Goal: Task Accomplishment & Management: Use online tool/utility

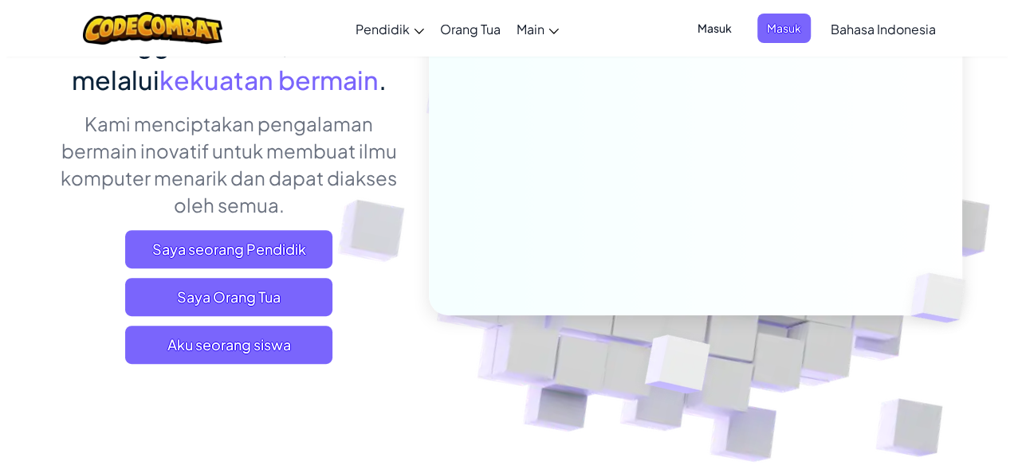
scroll to position [172, 0]
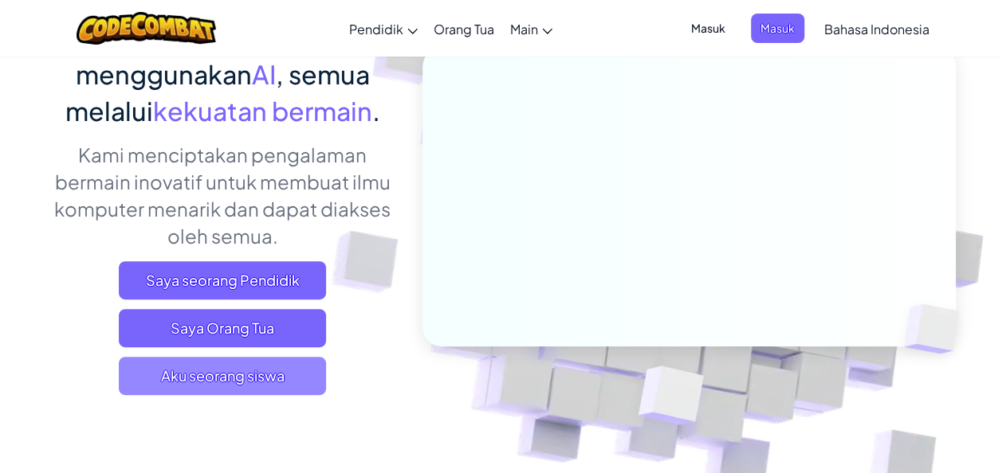
click at [267, 377] on span "Aku seorang siswa" at bounding box center [222, 376] width 207 height 38
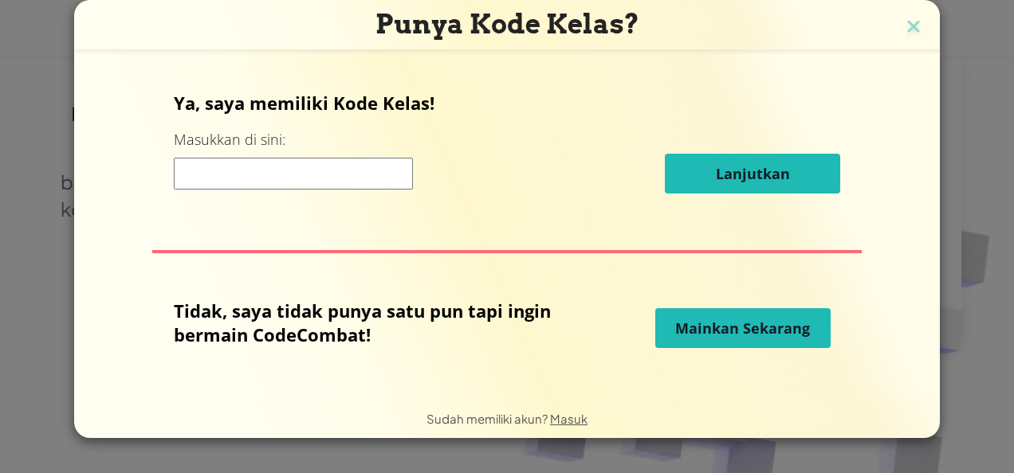
click at [765, 317] on button "Mainkan Sekarang" at bounding box center [742, 328] width 175 height 40
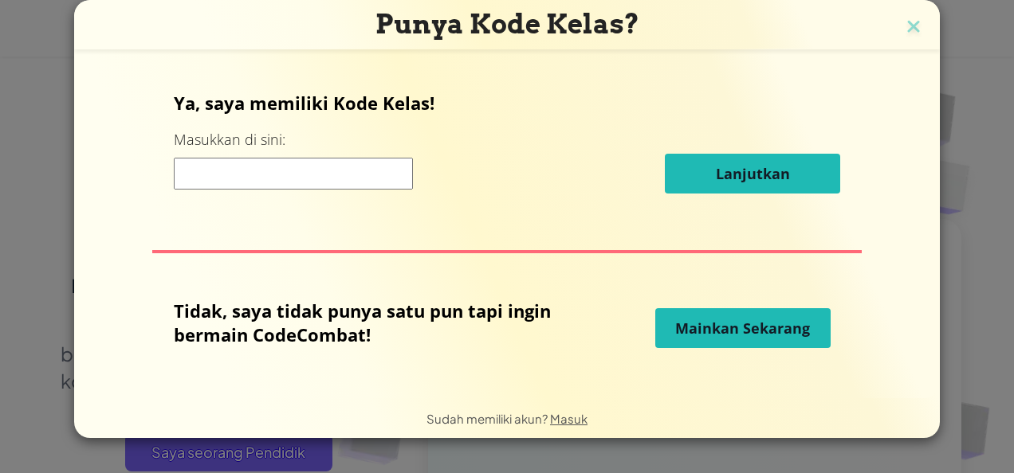
click at [725, 316] on button "Mainkan Sekarang" at bounding box center [742, 328] width 175 height 40
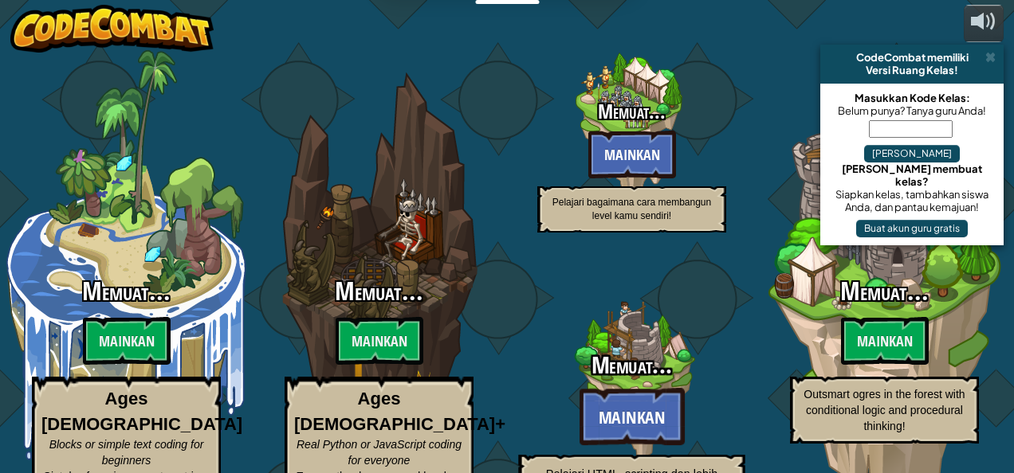
select select "id"
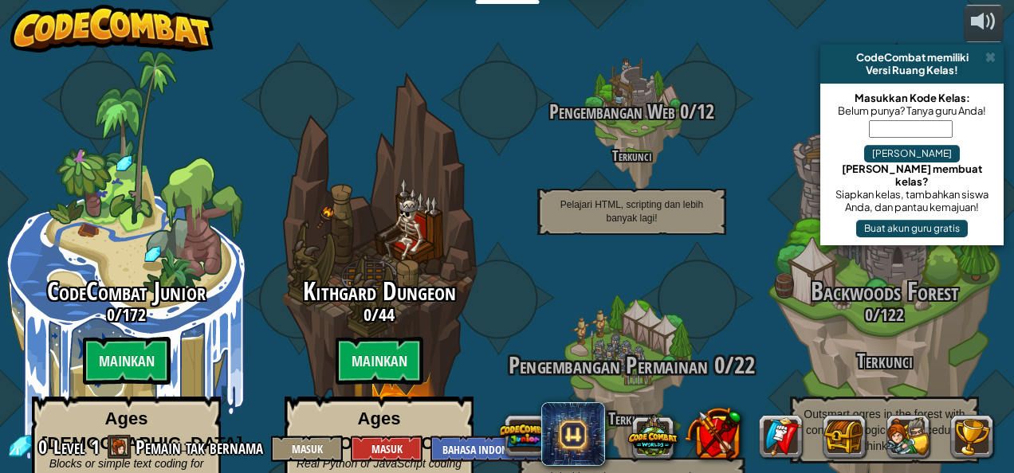
click at [541, 349] on span "Pengembangan Permainan" at bounding box center [609, 365] width 200 height 33
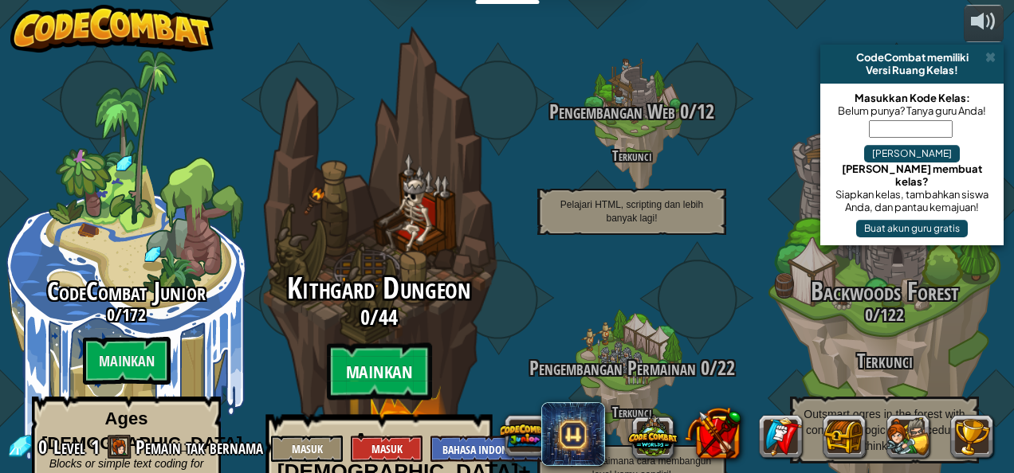
click at [394, 344] on btn "Mainkan" at bounding box center [379, 372] width 105 height 57
select select "id"
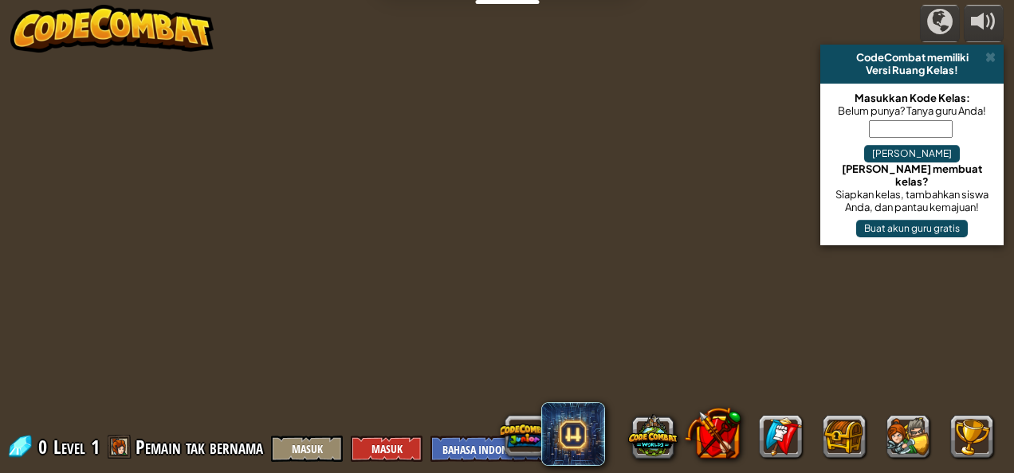
select select "id"
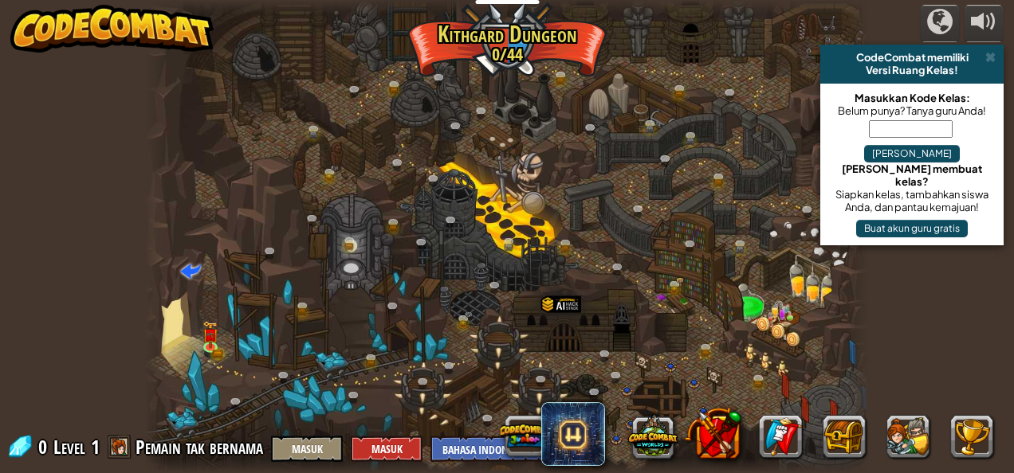
select select "id"
click at [206, 342] on img at bounding box center [210, 327] width 17 height 36
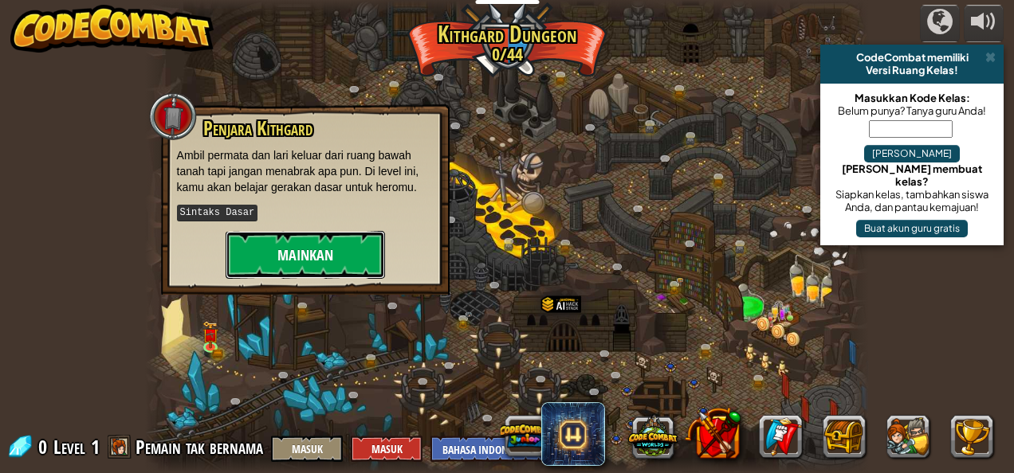
click at [274, 252] on button "Mainkan" at bounding box center [305, 255] width 159 height 48
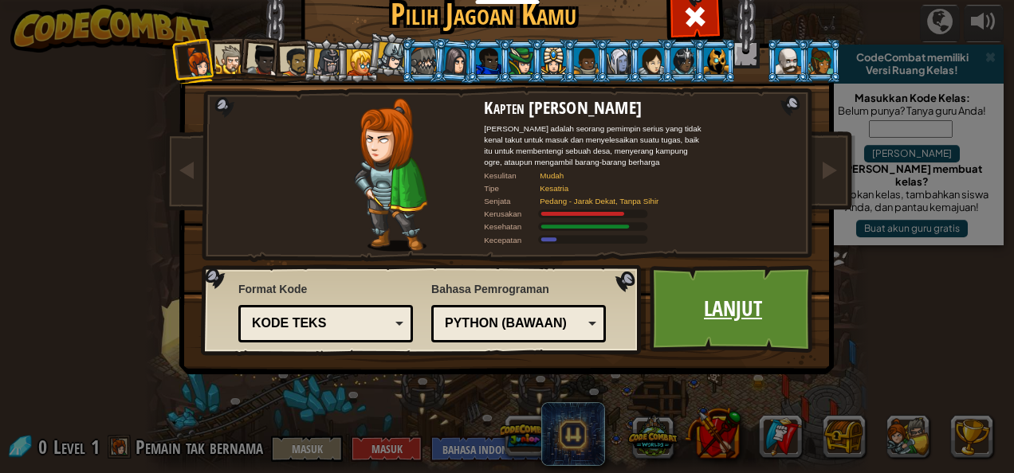
click at [684, 295] on link "Lanjut" at bounding box center [733, 309] width 167 height 88
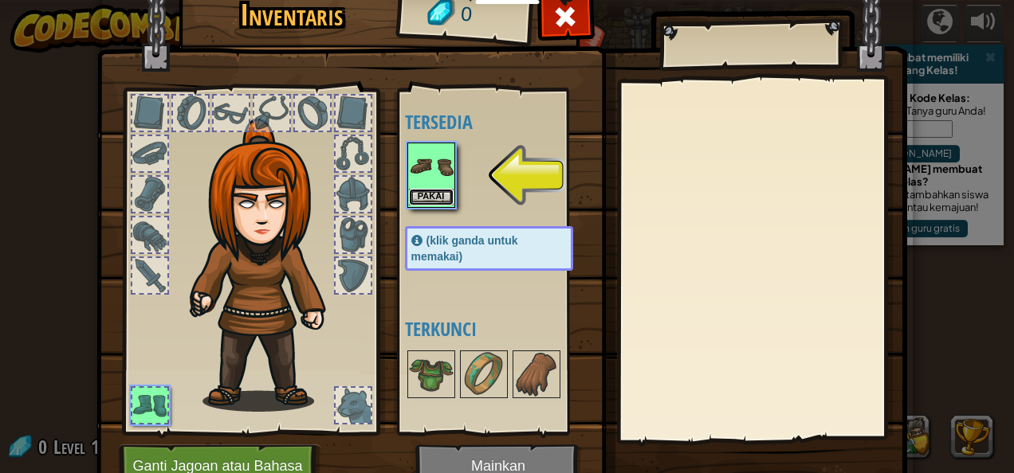
click at [414, 191] on button "Pakai" at bounding box center [431, 197] width 45 height 17
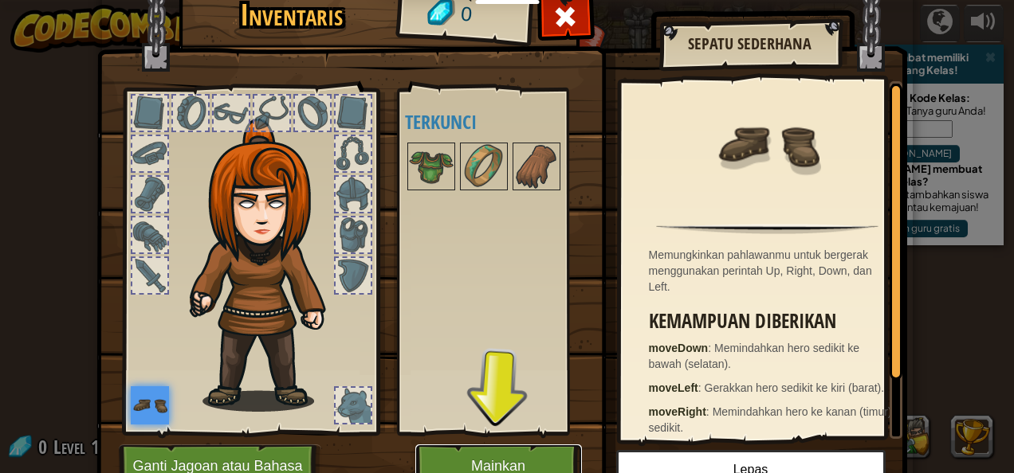
click at [474, 458] on button "Mainkan" at bounding box center [498, 467] width 167 height 44
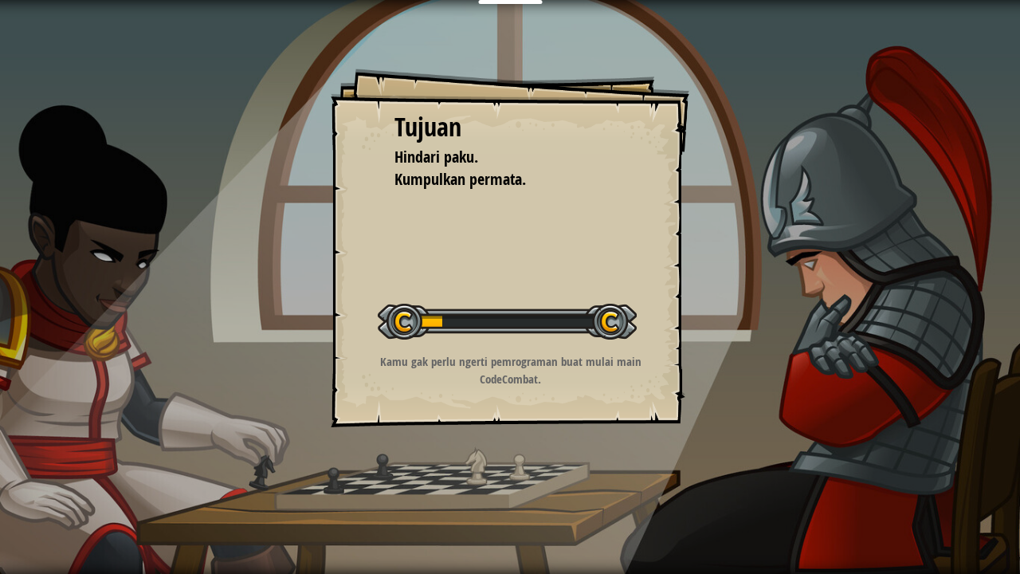
click at [477, 473] on div "Tujuan Hindari paku. Kumpulkan permata. Memulai Level Kesalahan memuat dari ser…" at bounding box center [510, 287] width 1020 height 574
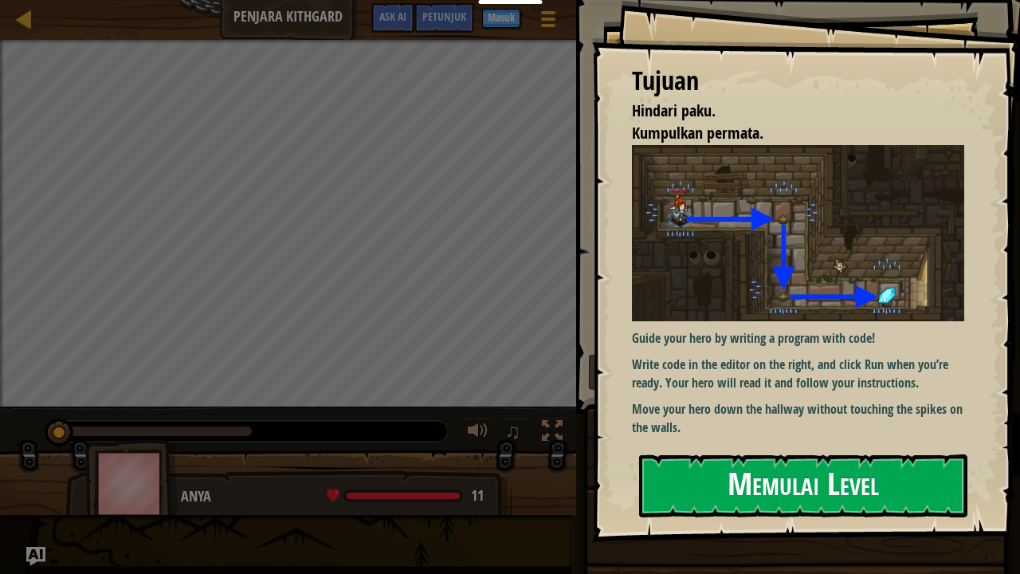
click at [692, 473] on button "Memulai Level" at bounding box center [803, 485] width 328 height 63
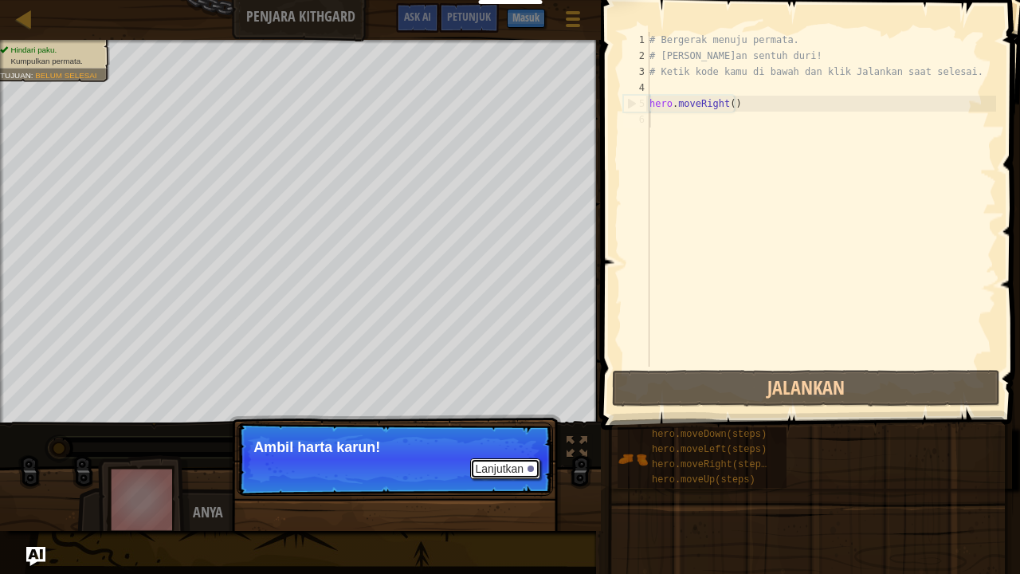
click at [497, 464] on button "Lanjutkan" at bounding box center [505, 468] width 70 height 21
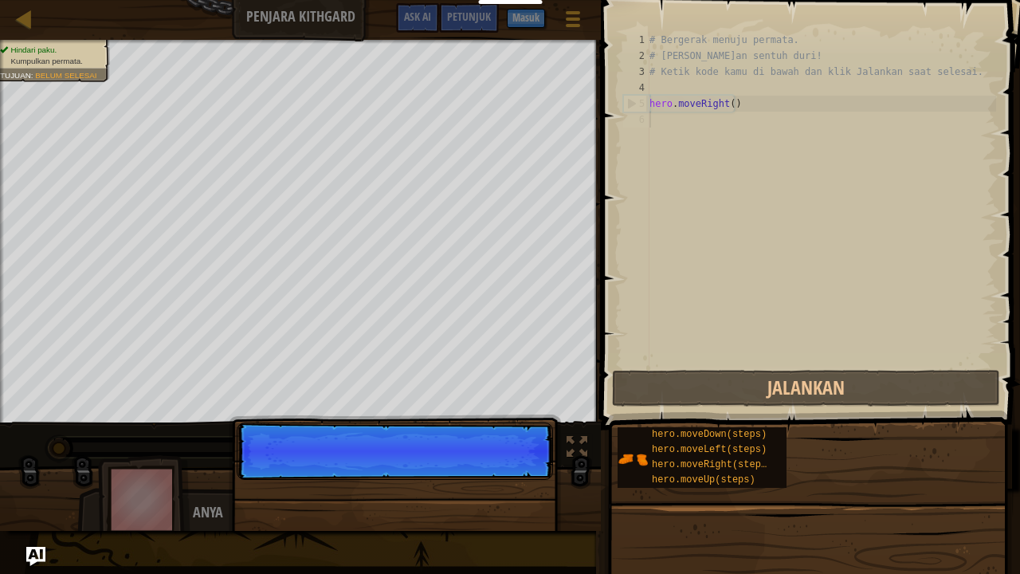
scroll to position [7, 0]
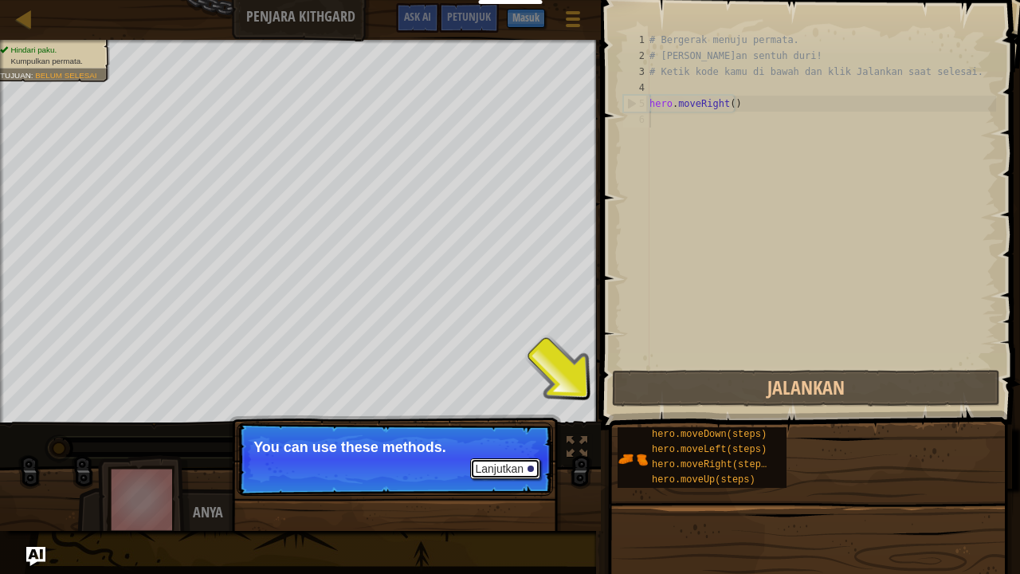
click at [524, 465] on button "Lanjutkan" at bounding box center [505, 468] width 70 height 21
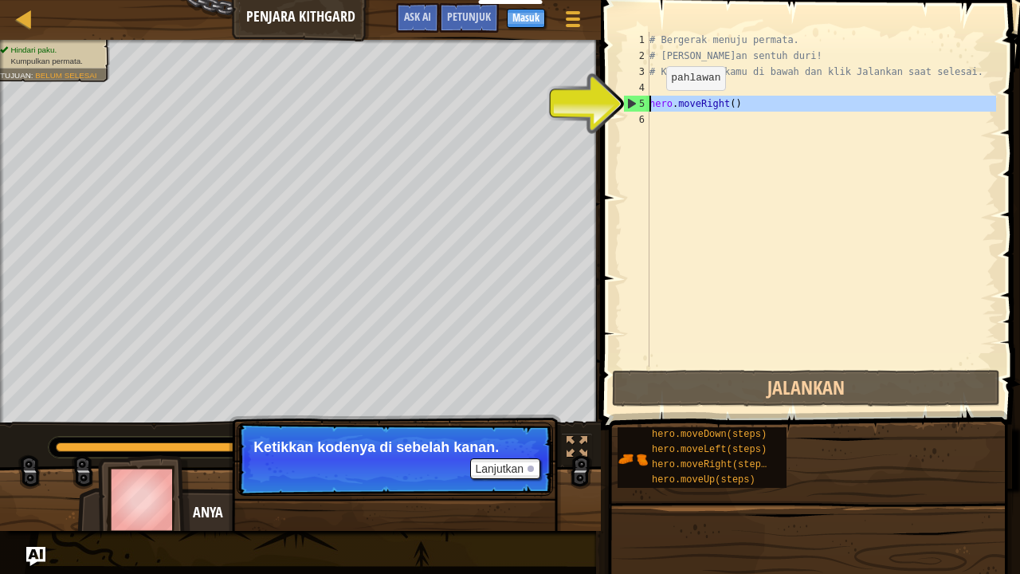
click at [649, 97] on div "5" at bounding box center [637, 104] width 26 height 16
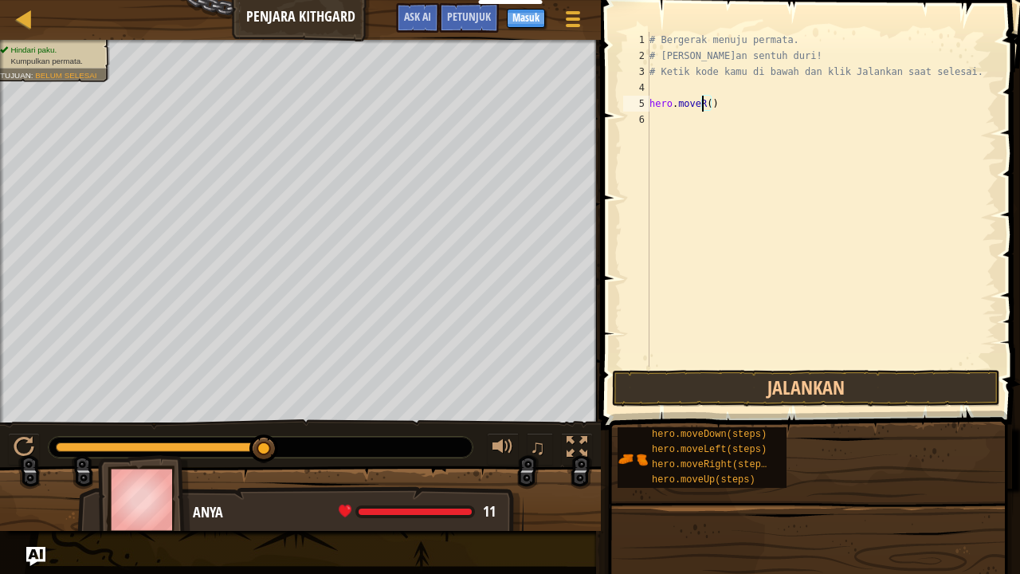
type textarea "hero.move()"
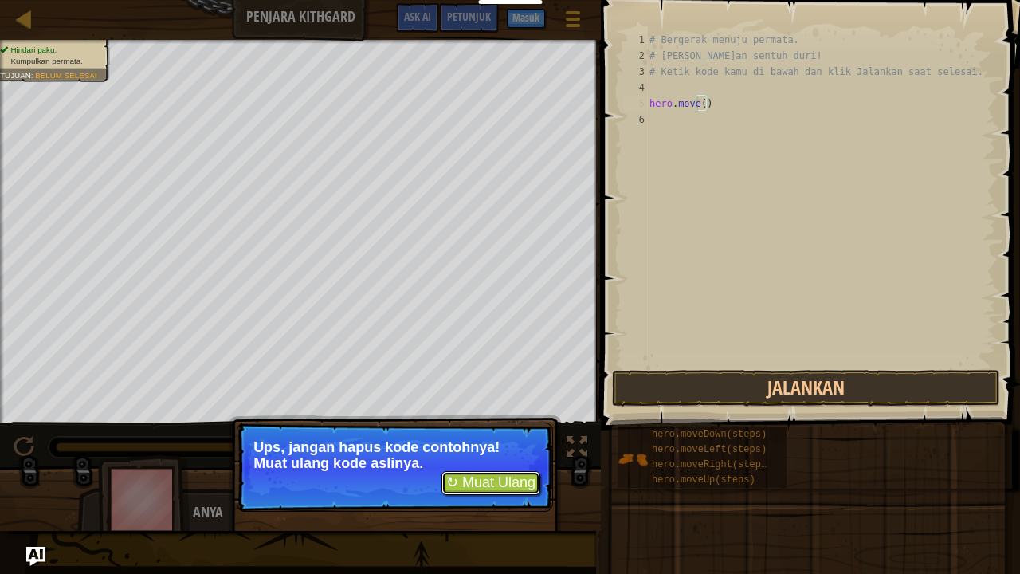
click at [469, 473] on button "↻ Muat Ulang" at bounding box center [491, 483] width 99 height 24
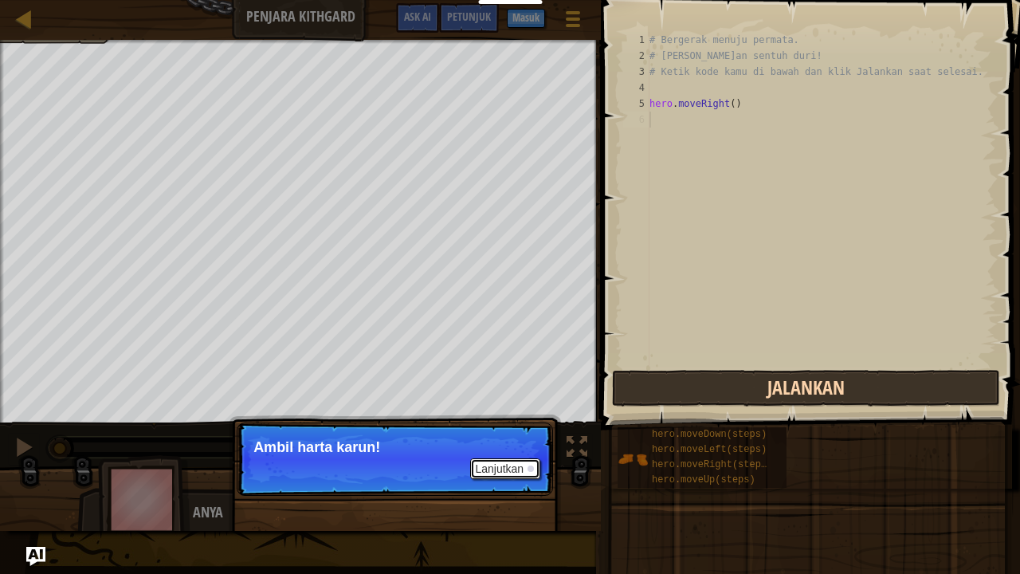
drag, startPoint x: 518, startPoint y: 465, endPoint x: 647, endPoint y: 379, distance: 155.2
click at [647, 379] on div "Peta Penjara Kithgard Menu Permainan Selesai Masuk Petunjuk Ask AI 1 הההההההההה…" at bounding box center [510, 287] width 1020 height 574
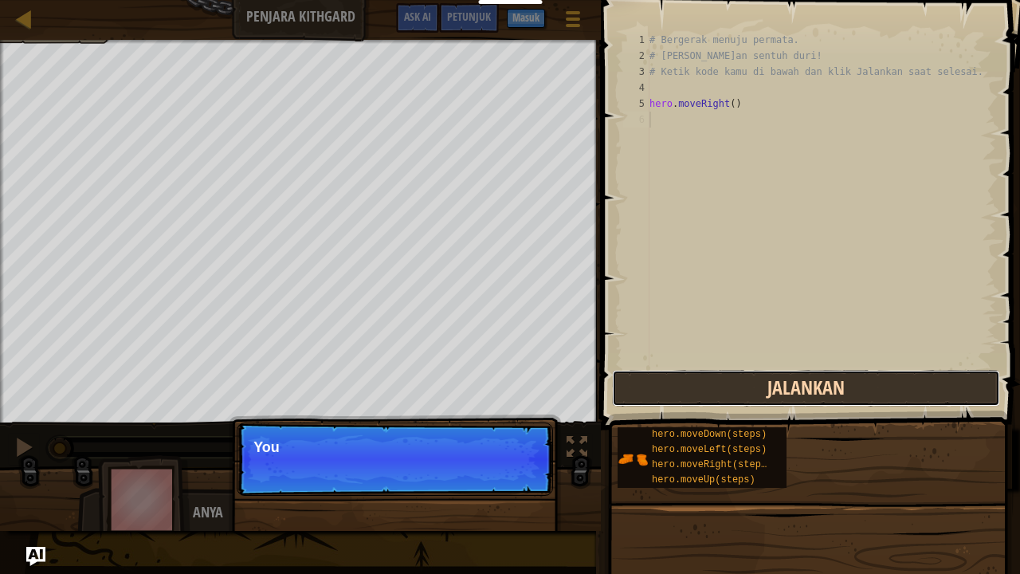
click at [647, 379] on button "Jalankan" at bounding box center [806, 388] width 388 height 37
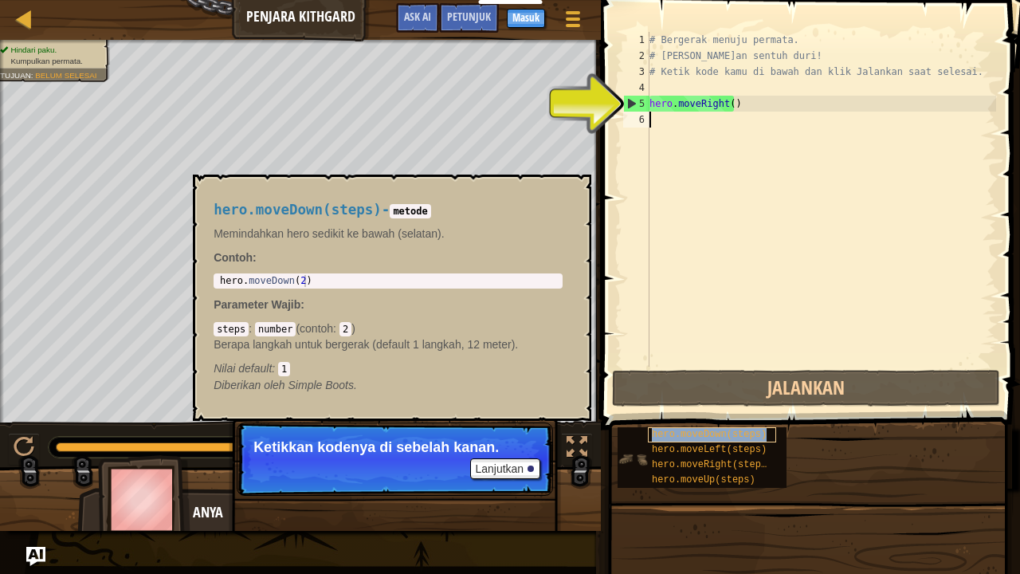
click at [713, 430] on span "hero.moveDown(steps)" at bounding box center [709, 434] width 115 height 11
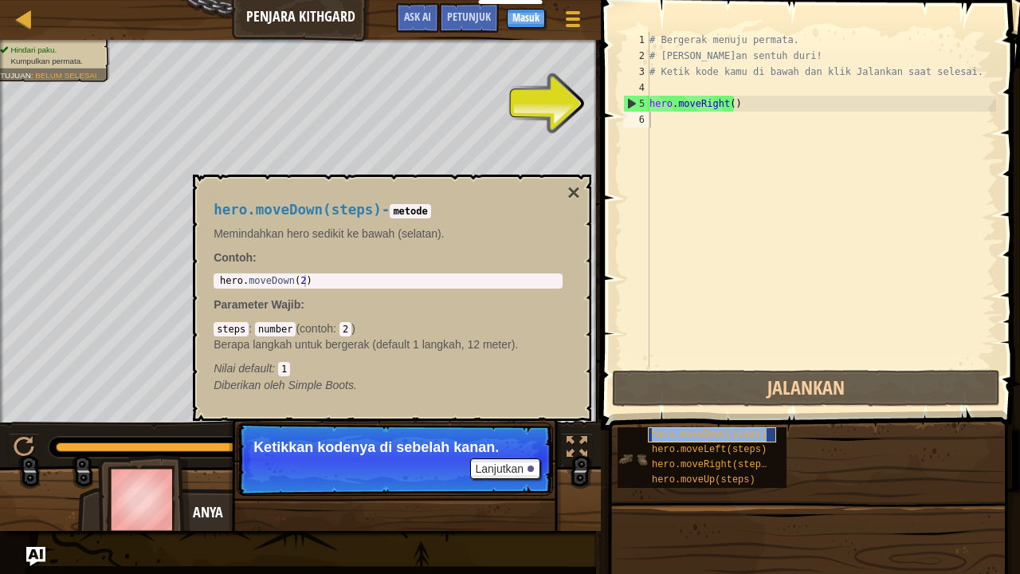
click at [713, 430] on span "hero.moveDown(steps)" at bounding box center [709, 434] width 115 height 11
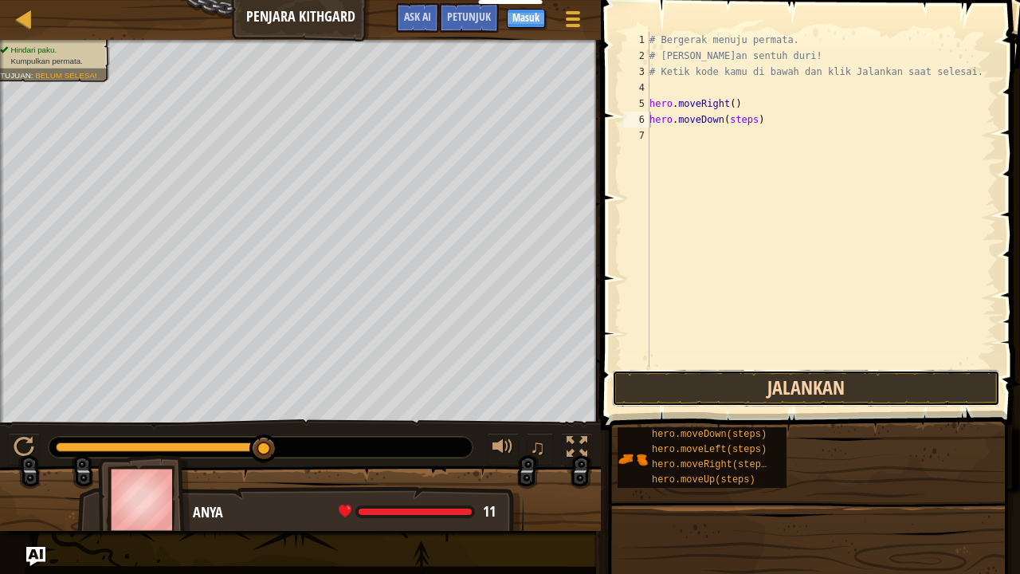
click at [749, 375] on button "Jalankan" at bounding box center [806, 388] width 388 height 37
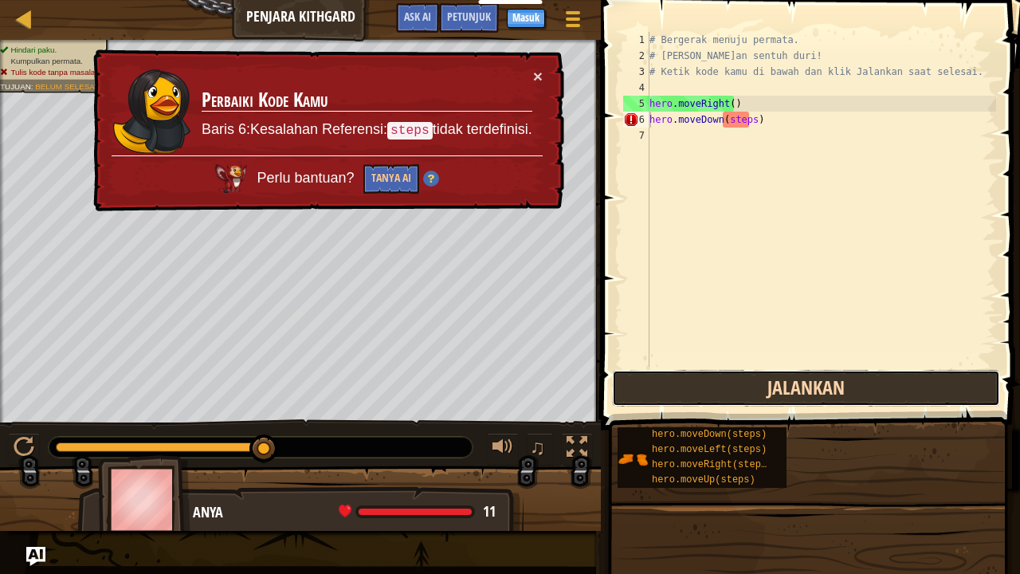
click at [749, 375] on button "Jalankan" at bounding box center [806, 388] width 388 height 37
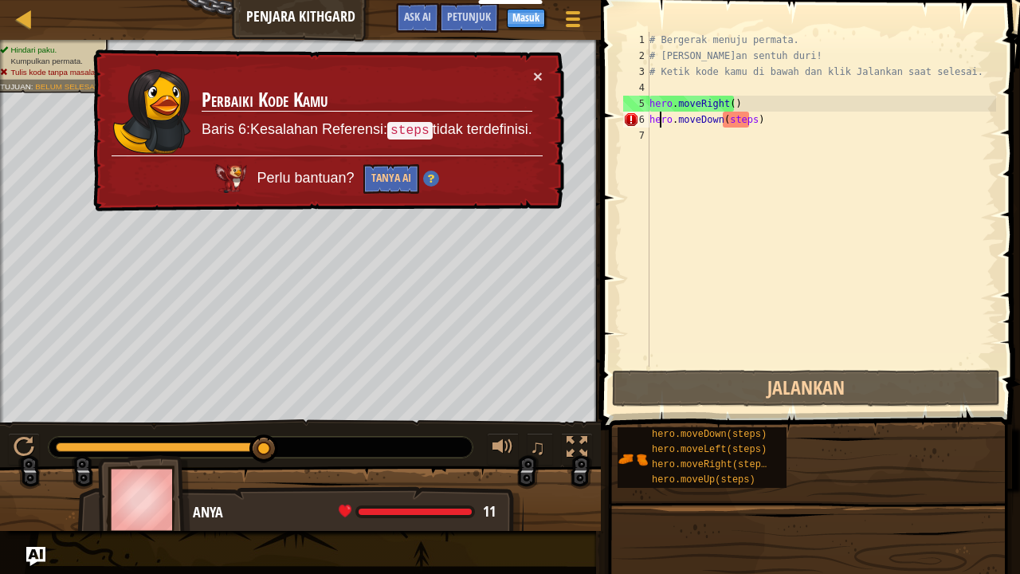
click at [746, 121] on div "# Bergerak menuju permata. # [PERSON_NAME]an sentuh duri! # Ketik kode kamu di …" at bounding box center [821, 215] width 350 height 367
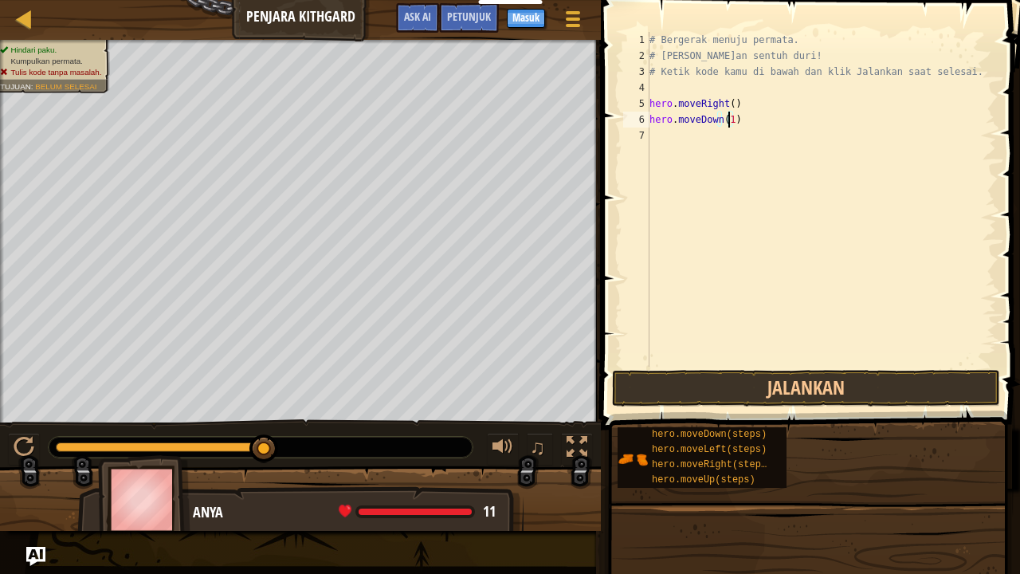
scroll to position [7, 6]
click at [750, 383] on button "Jalankan" at bounding box center [806, 388] width 388 height 37
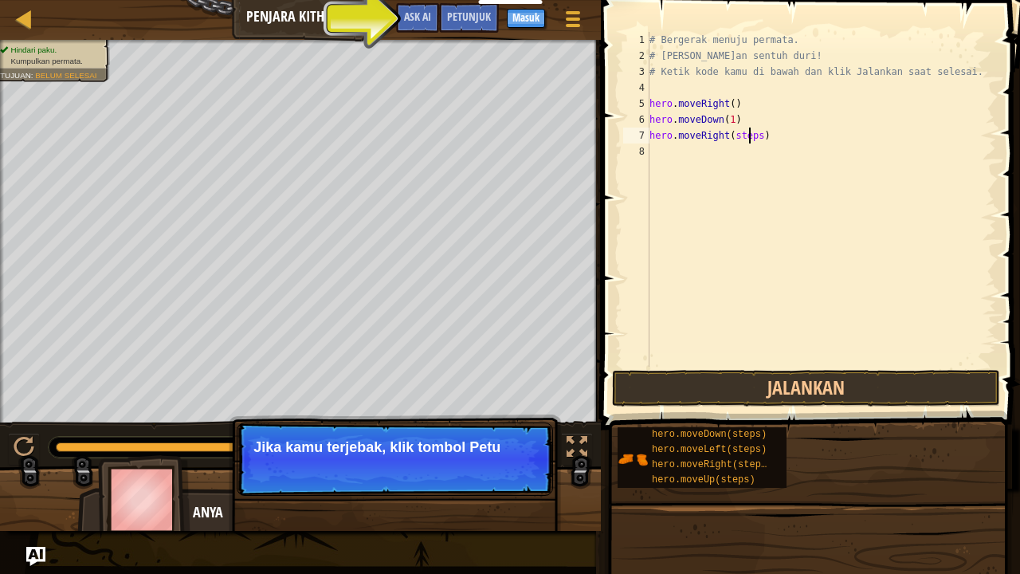
click at [749, 138] on div "# Bergerak menuju permata. # [PERSON_NAME]an sentuh duri! # Ketik kode kamu di …" at bounding box center [821, 215] width 350 height 367
type textarea "hero.moveRight()"
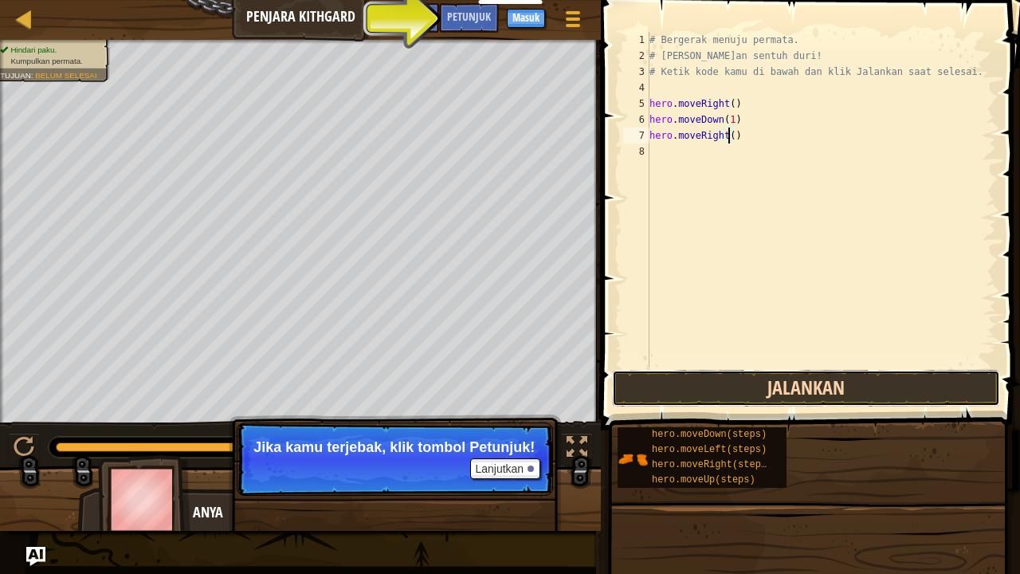
click at [725, 399] on button "Jalankan" at bounding box center [806, 388] width 388 height 37
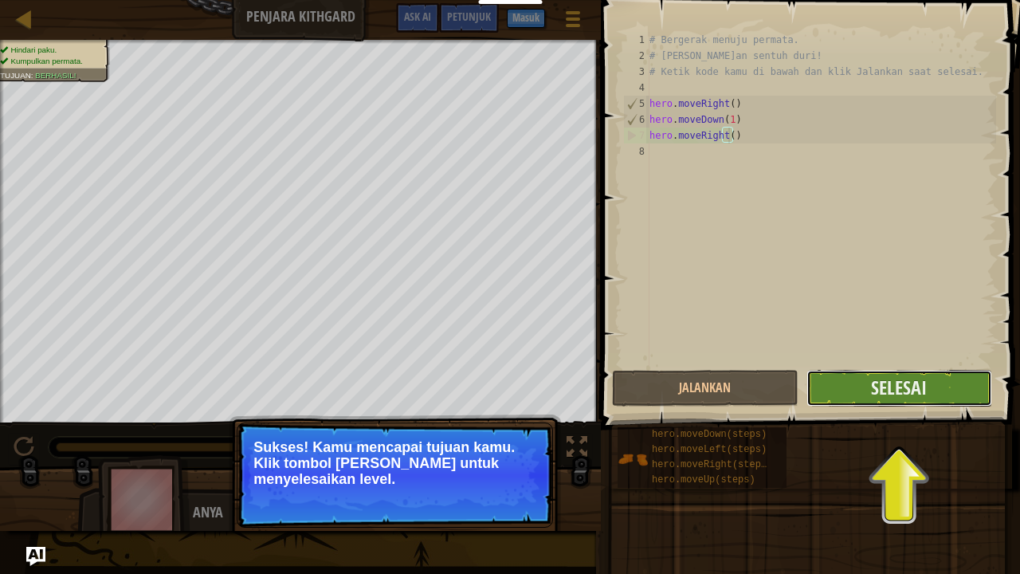
click at [843, 388] on button "Selesai" at bounding box center [900, 388] width 186 height 37
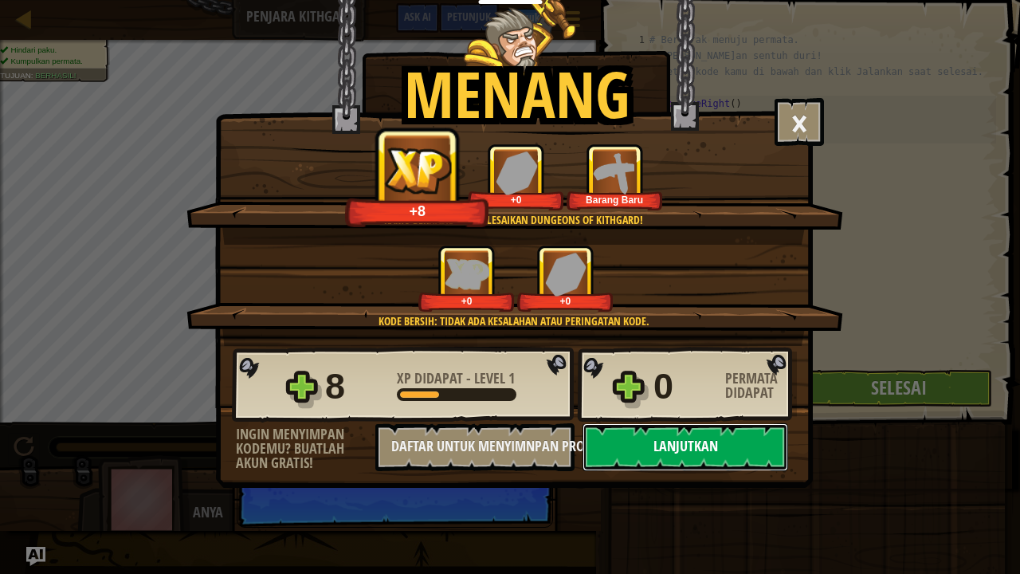
click at [725, 450] on button "Lanjutkan" at bounding box center [686, 447] width 206 height 48
select select "id"
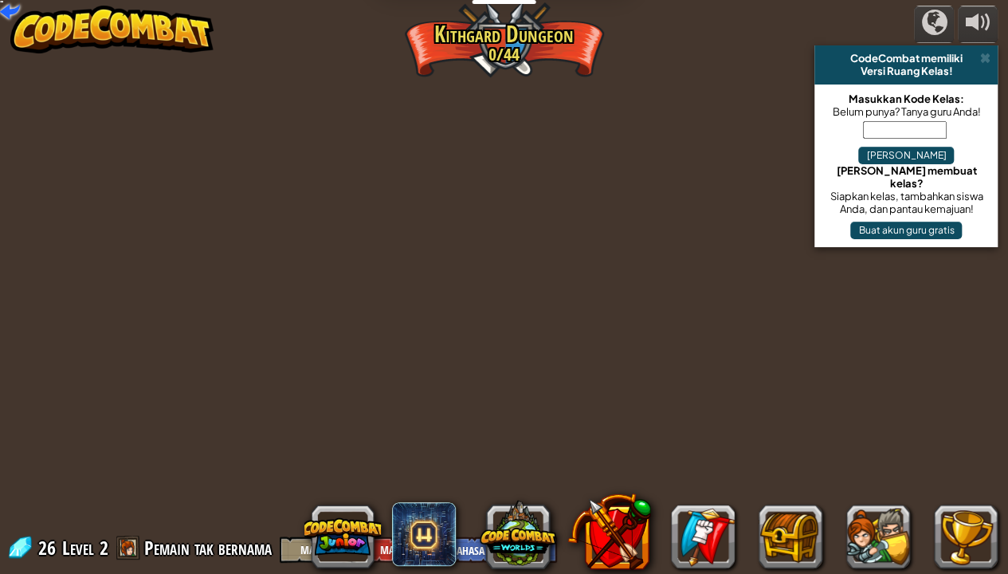
select select "id"
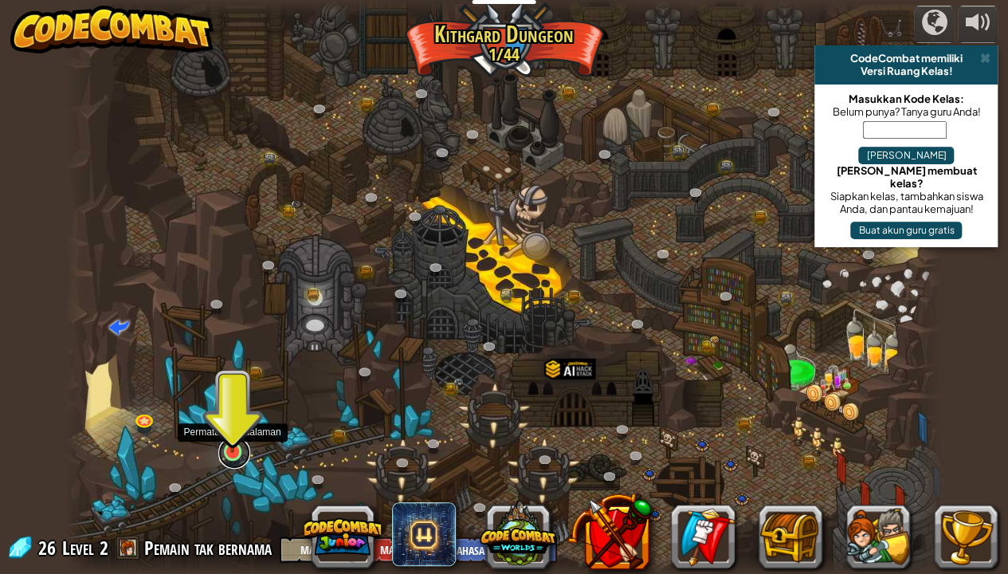
click at [231, 453] on link at bounding box center [234, 453] width 32 height 32
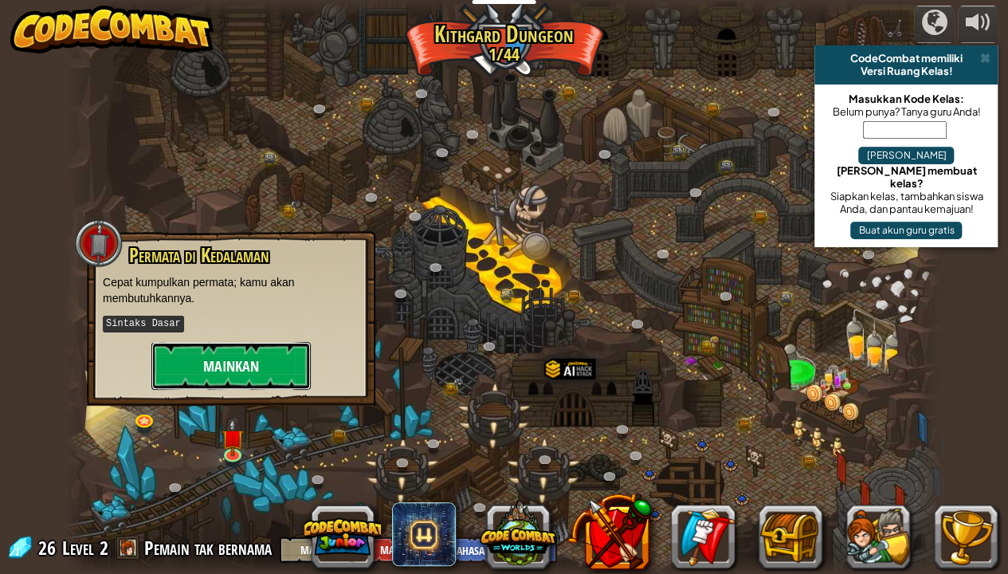
click at [185, 355] on button "Mainkan" at bounding box center [230, 366] width 159 height 48
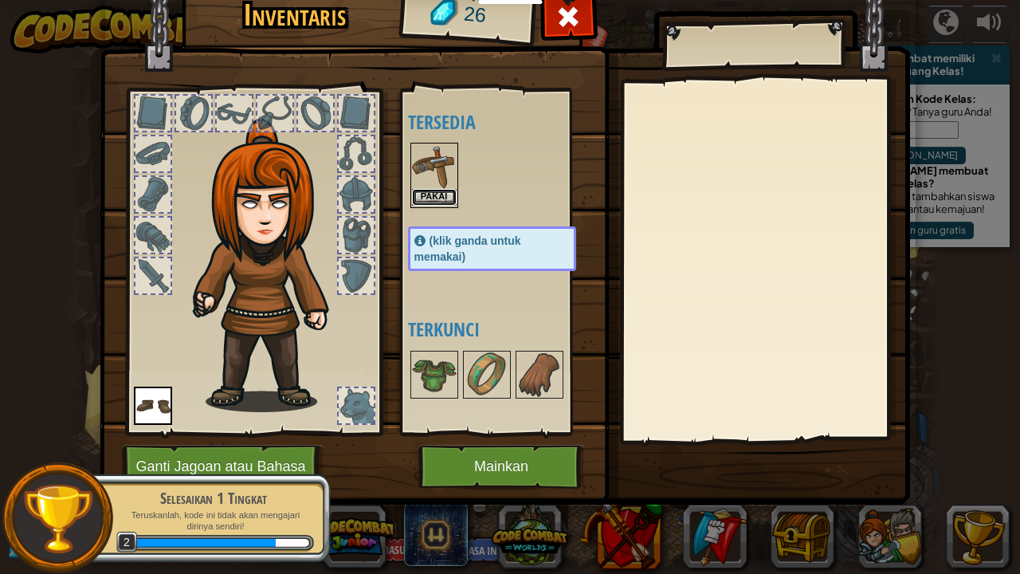
click at [434, 194] on button "Pakai" at bounding box center [434, 197] width 45 height 17
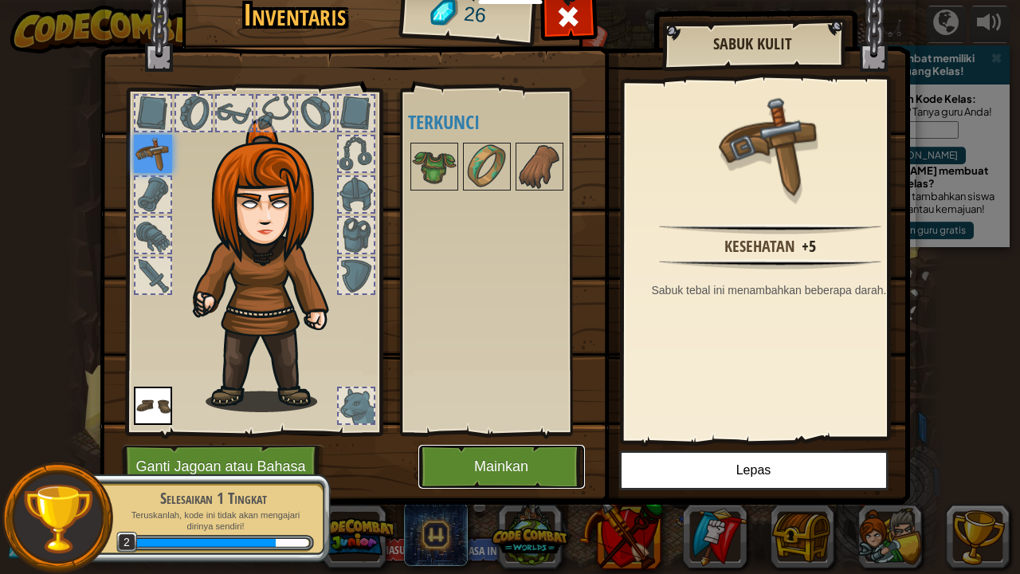
click at [544, 470] on button "Mainkan" at bounding box center [501, 467] width 167 height 44
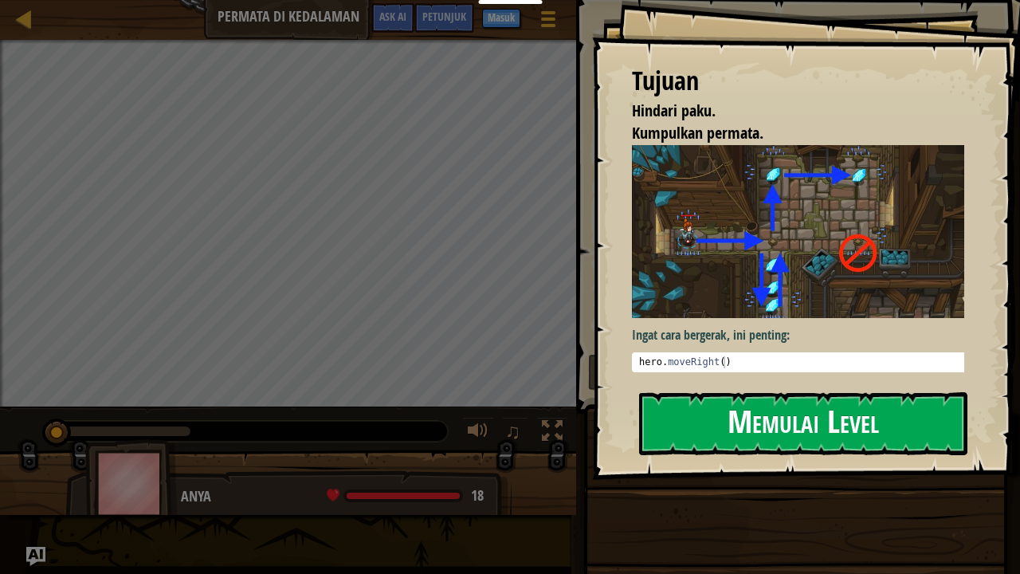
click at [697, 450] on button "Memulai Level" at bounding box center [803, 423] width 328 height 63
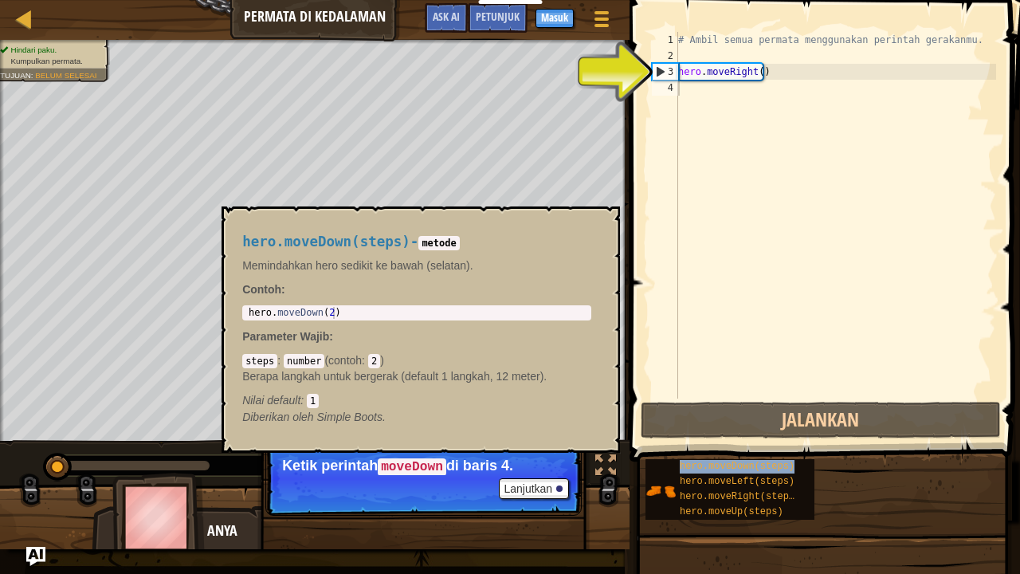
type textarea "hero.moveDown(steps)"
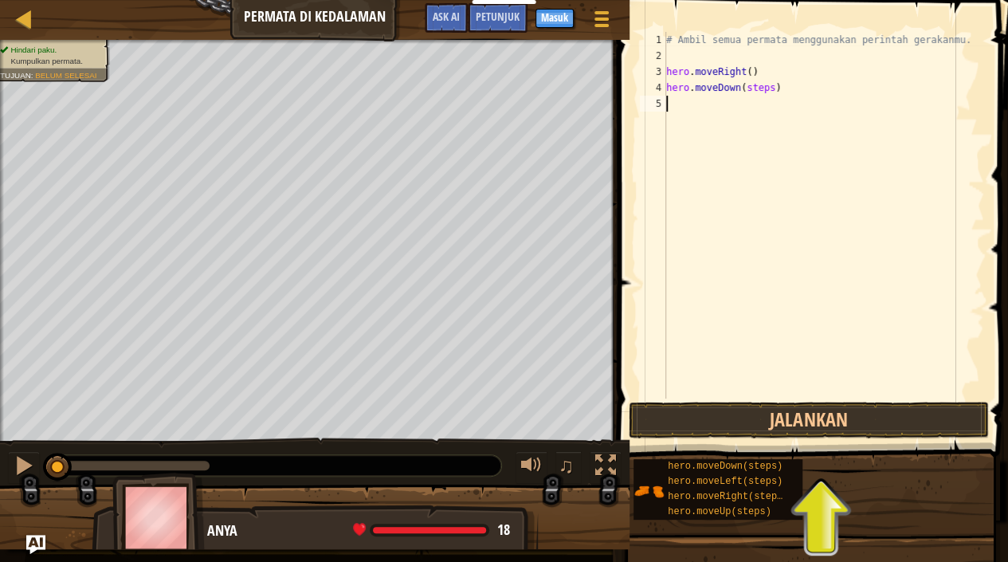
click at [801, 107] on div "# Ambil semua permata menggunakan perintah gerakanmu. hero . moveRight ( ) hero…" at bounding box center [823, 231] width 321 height 399
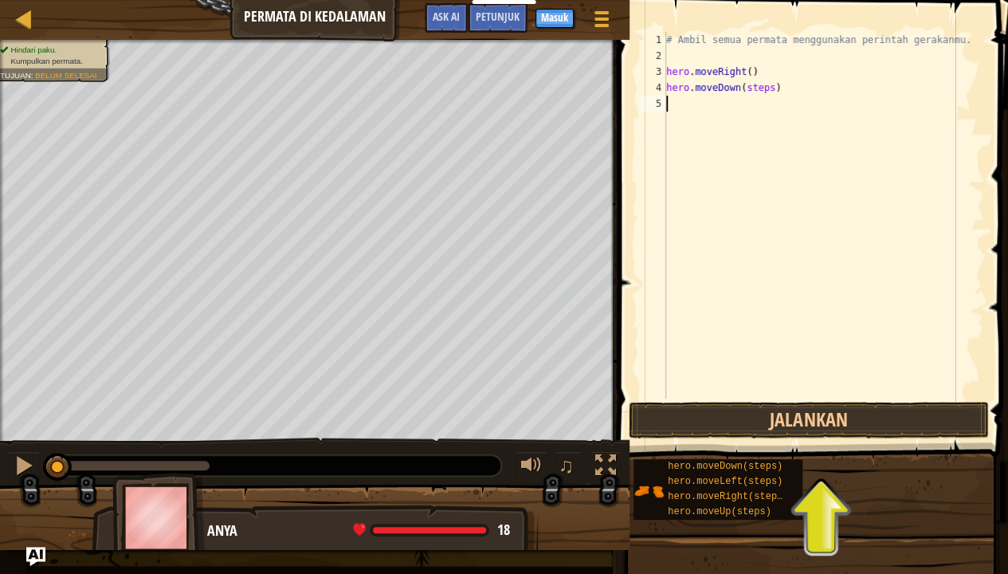
click at [801, 107] on div "# Ambil semua permata menggunakan perintah gerakanmu. hero . moveRight ( ) hero…" at bounding box center [823, 231] width 321 height 399
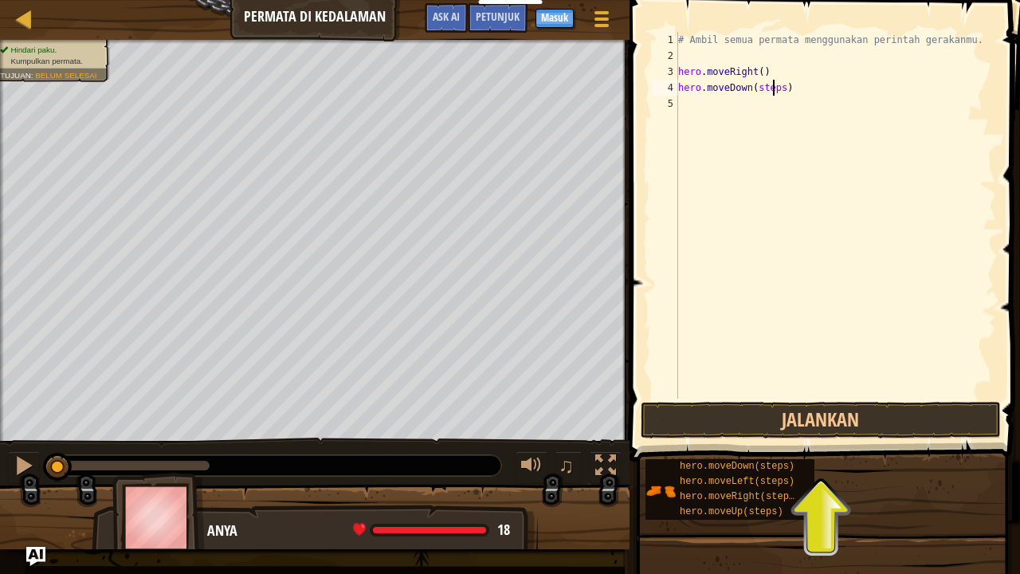
drag, startPoint x: 777, startPoint y: 96, endPoint x: 773, endPoint y: 85, distance: 11.8
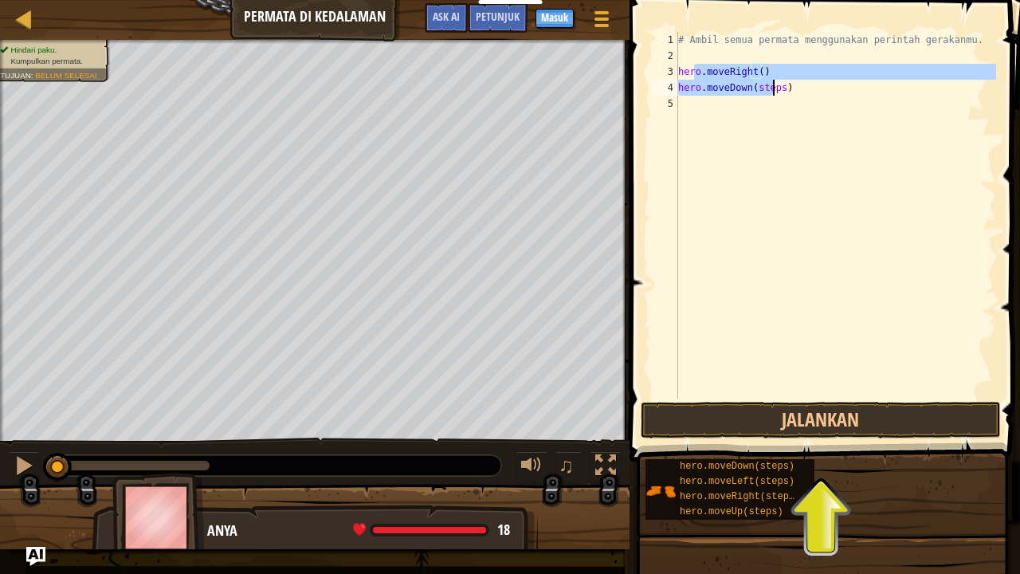
click at [772, 91] on div "# Ambil semua permata menggunakan perintah gerakanmu. hero . moveRight ( ) hero…" at bounding box center [835, 231] width 321 height 399
click at [772, 91] on div "# Ambil semua permata menggunakan perintah gerakanmu. hero . moveRight ( ) hero…" at bounding box center [835, 215] width 321 height 367
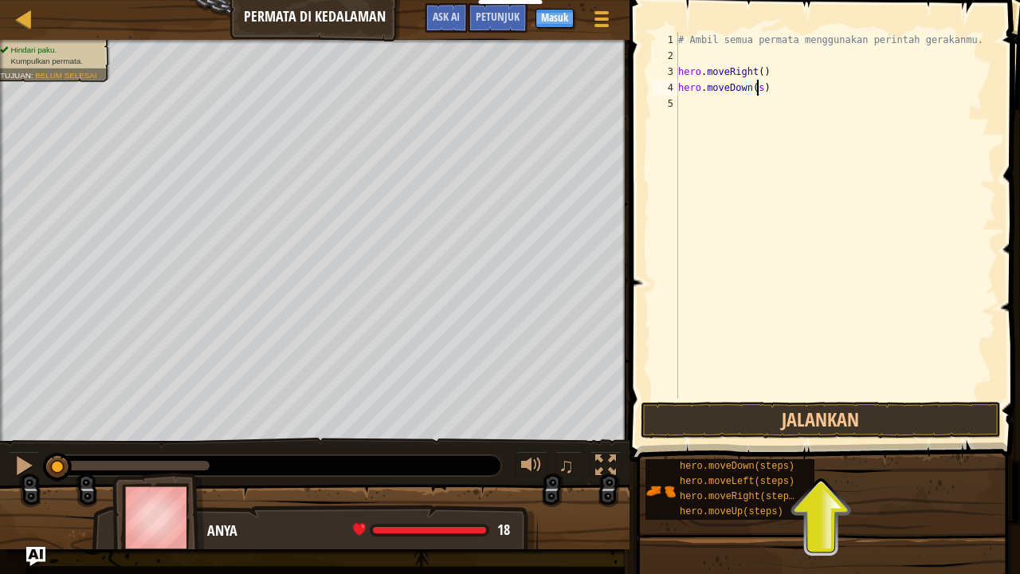
type textarea "hero.moveDown()"
click at [701, 432] on button "Jalankan" at bounding box center [821, 420] width 360 height 37
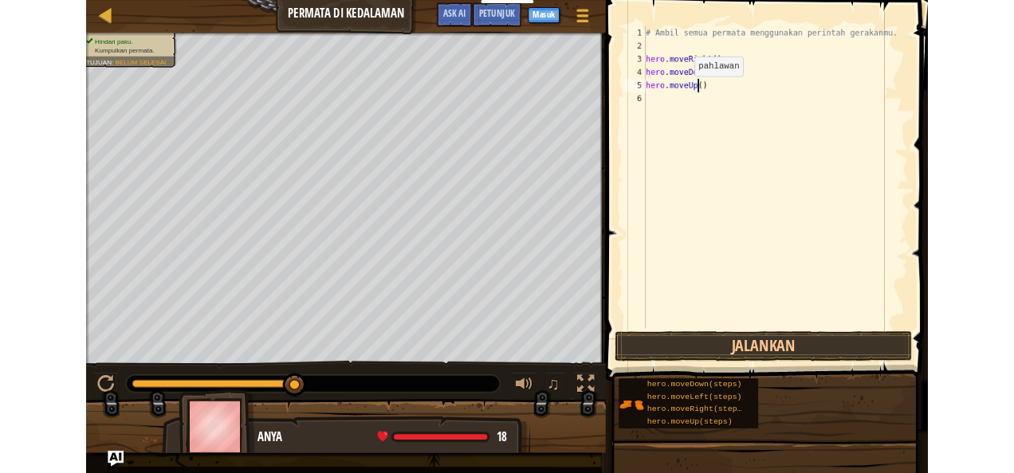
scroll to position [7, 5]
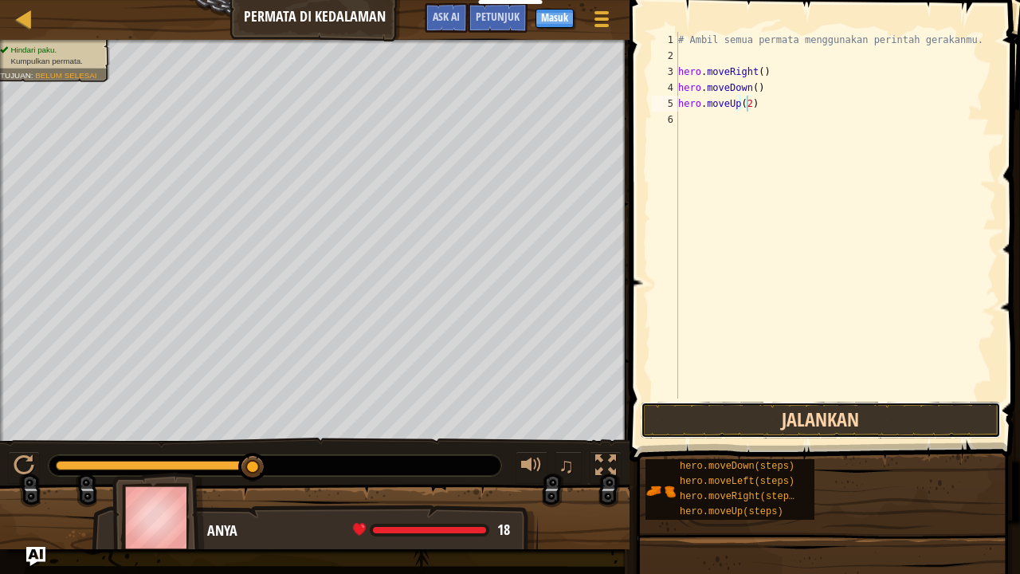
click at [826, 414] on button "Jalankan" at bounding box center [821, 420] width 360 height 37
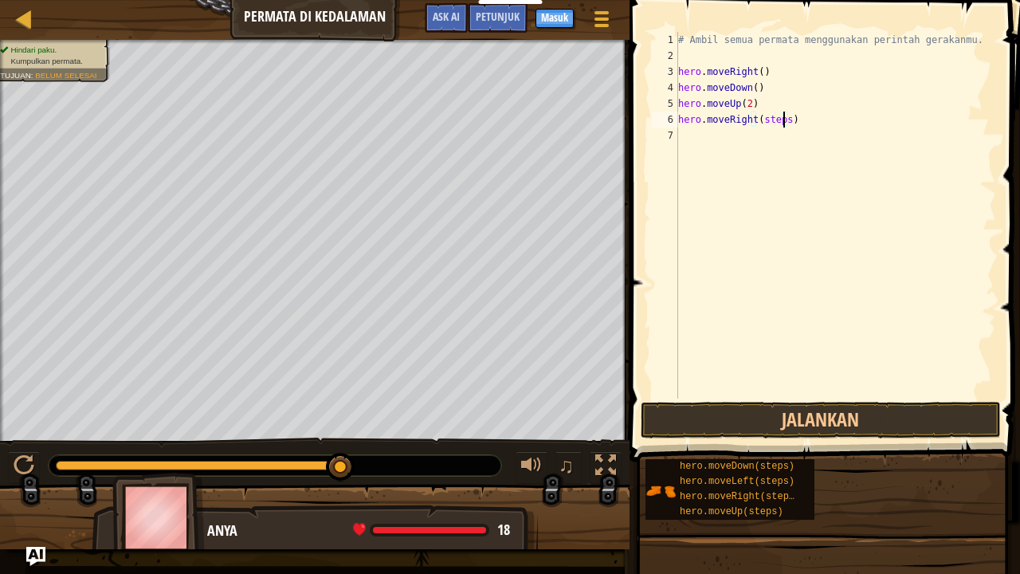
click at [781, 113] on div "# Ambil semua permata menggunakan perintah gerakanmu. hero . moveRight ( ) hero…" at bounding box center [835, 231] width 321 height 399
type textarea "hero.moveRight()"
click at [799, 411] on button "Jalankan" at bounding box center [821, 420] width 360 height 37
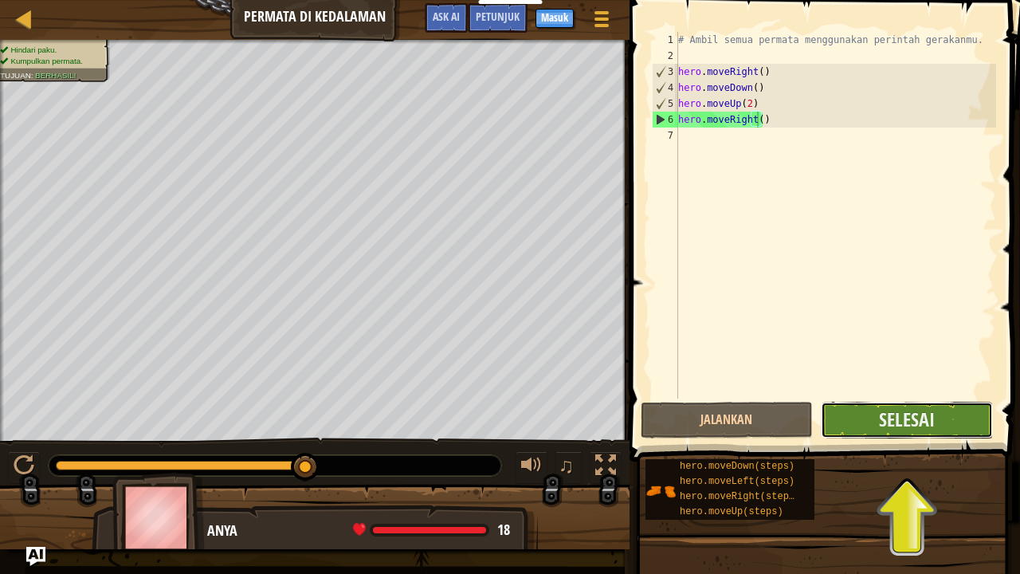
click at [858, 422] on button "Selesai" at bounding box center [907, 420] width 172 height 37
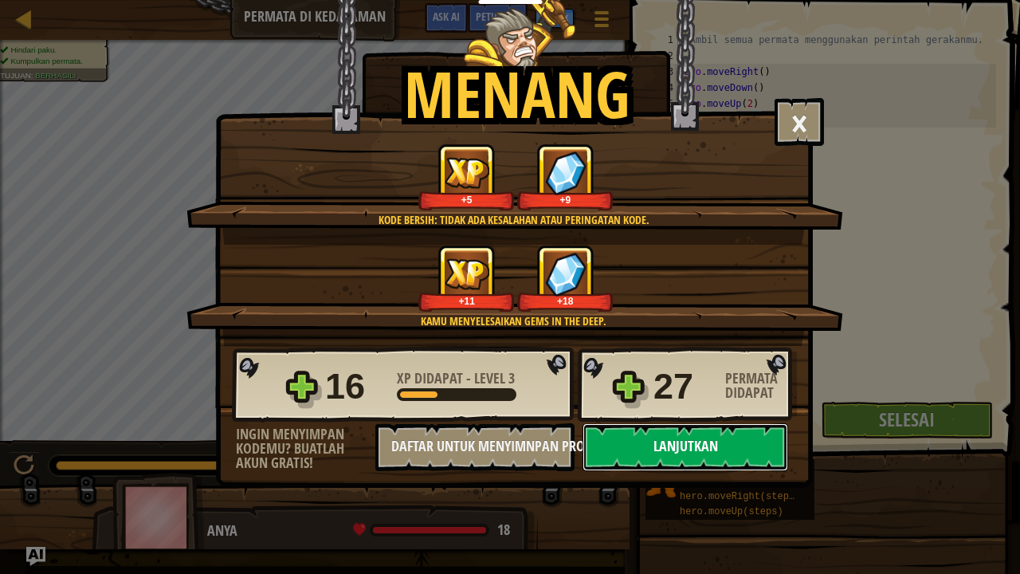
click at [749, 439] on button "Lanjutkan" at bounding box center [686, 447] width 206 height 48
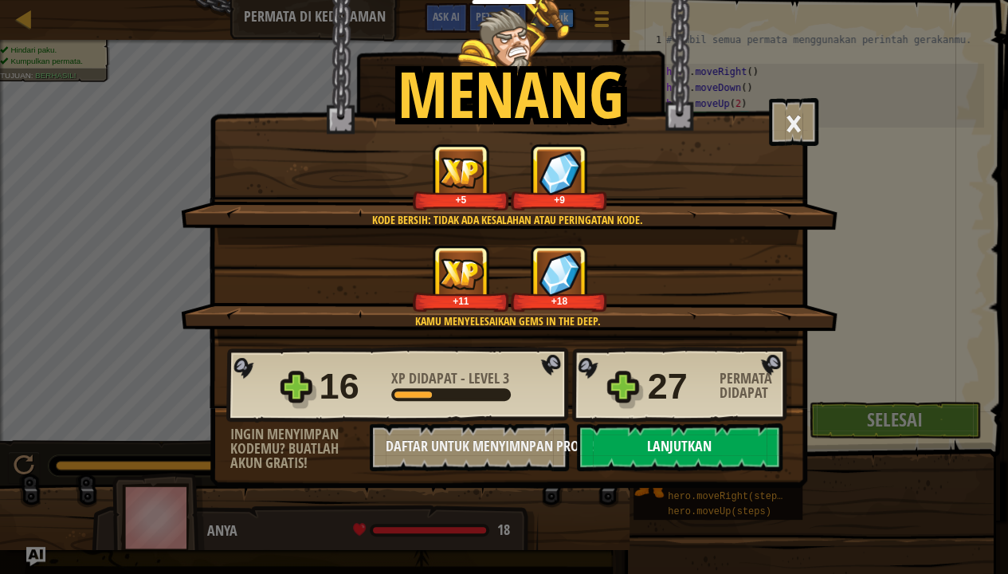
select select "id"
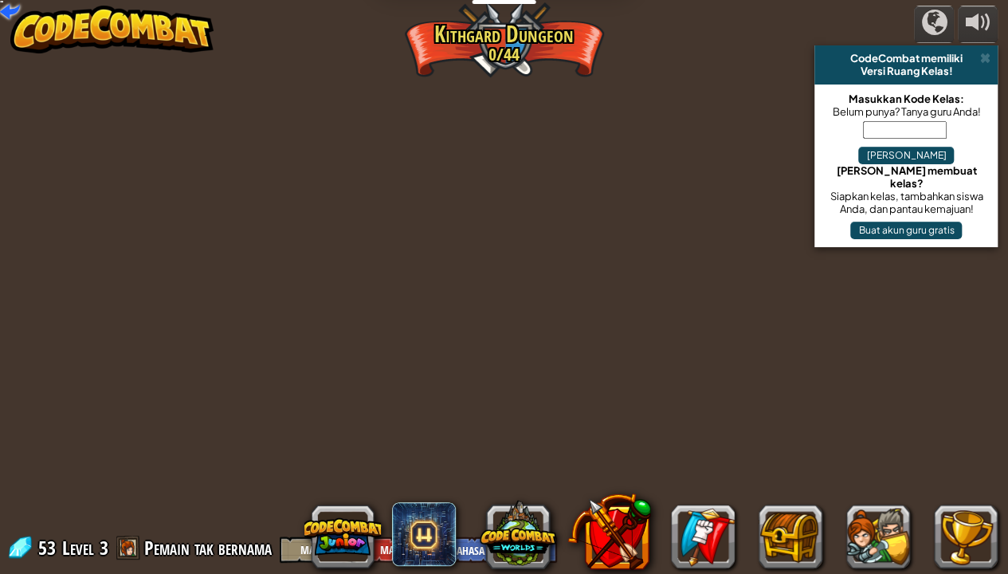
select select "id"
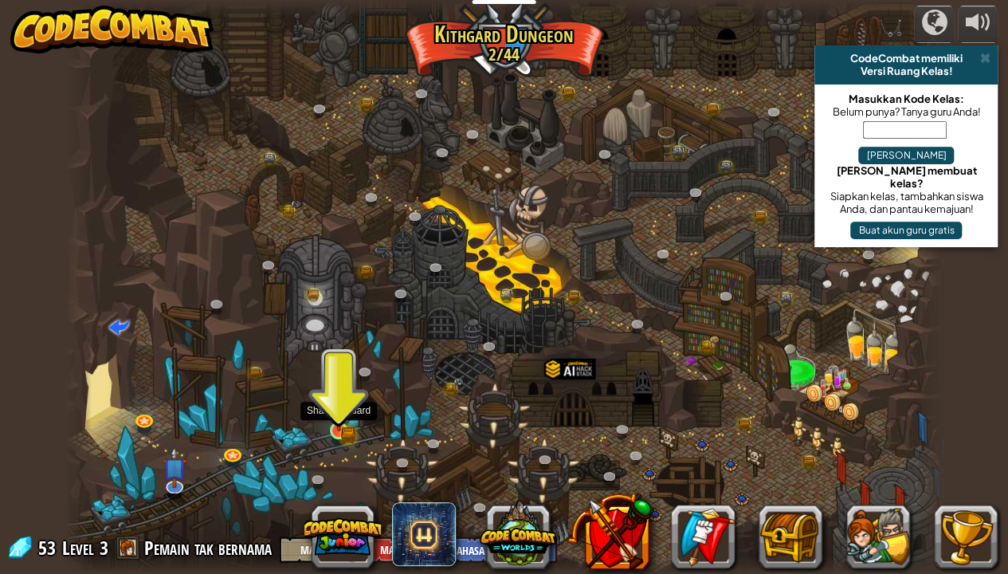
click at [340, 422] on img at bounding box center [339, 408] width 22 height 48
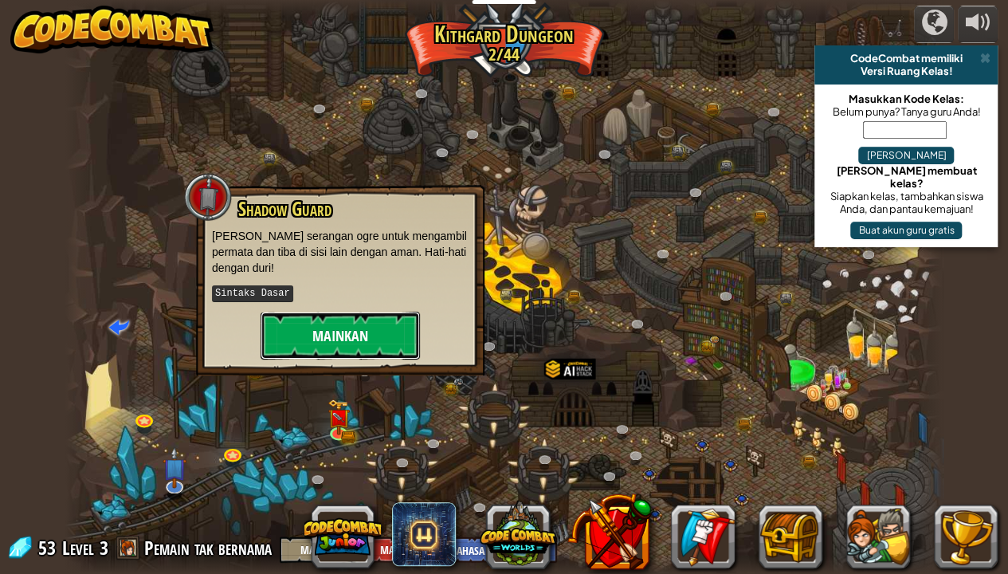
click at [317, 332] on button "Mainkan" at bounding box center [340, 336] width 159 height 48
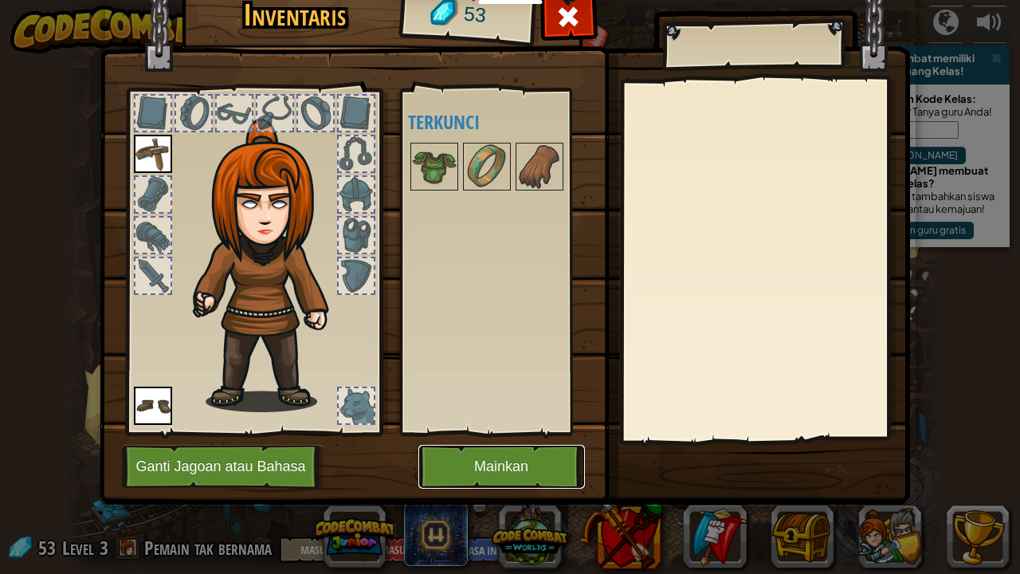
click at [450, 456] on button "Mainkan" at bounding box center [501, 467] width 167 height 44
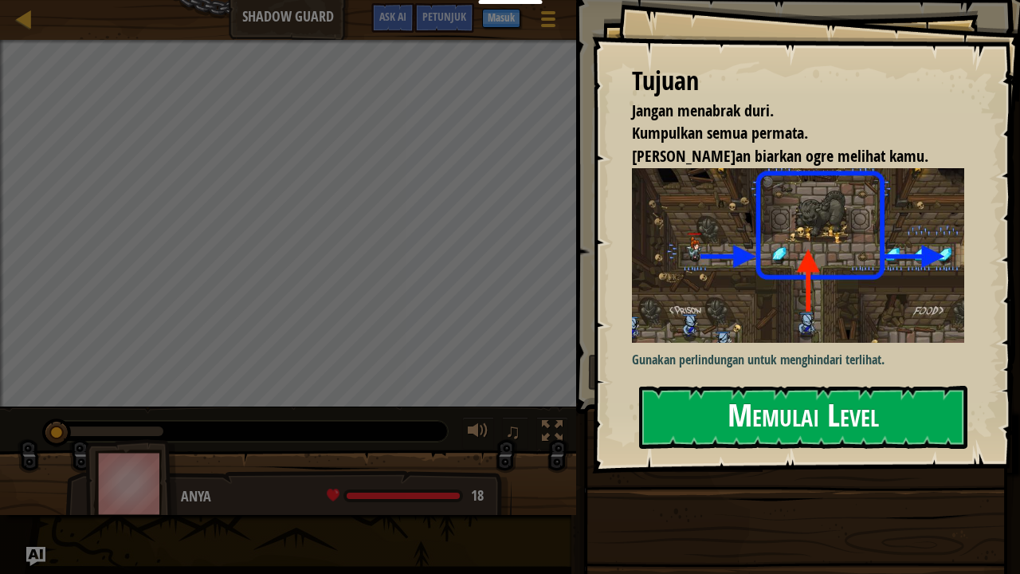
click at [670, 444] on button "Memulai Level" at bounding box center [803, 417] width 328 height 63
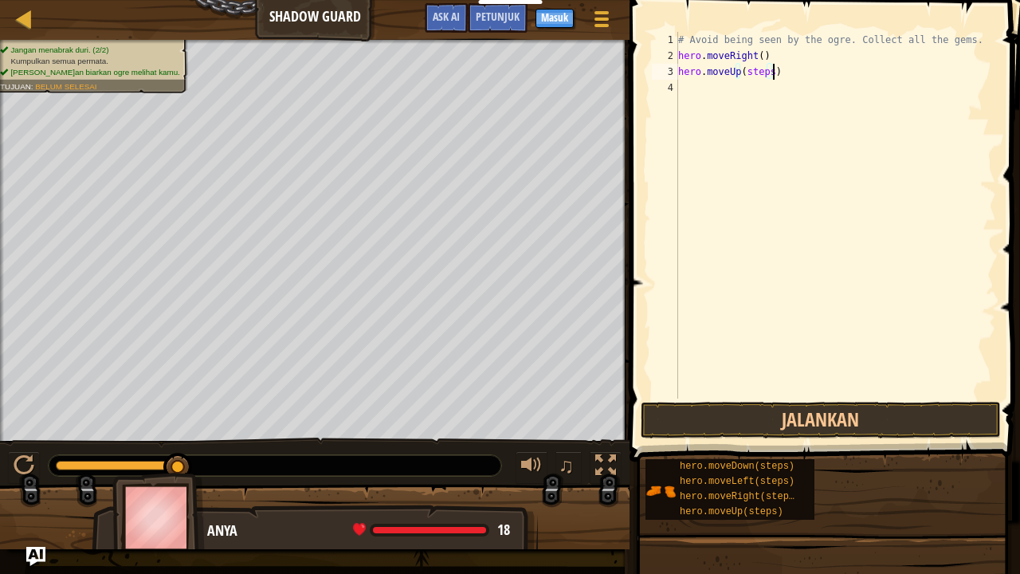
click at [772, 68] on div "# Avoid being seen by the ogre. Collect all the gems. hero . moveRight ( ) hero…" at bounding box center [835, 231] width 321 height 399
type textarea "hero.moveUp()"
click at [729, 413] on button "Jalankan" at bounding box center [821, 420] width 360 height 37
click at [775, 107] on div "# Avoid being seen by the ogre. Collect all the gems. hero . moveRight ( ) hero…" at bounding box center [835, 231] width 321 height 399
type textarea "hero.moveRight()"
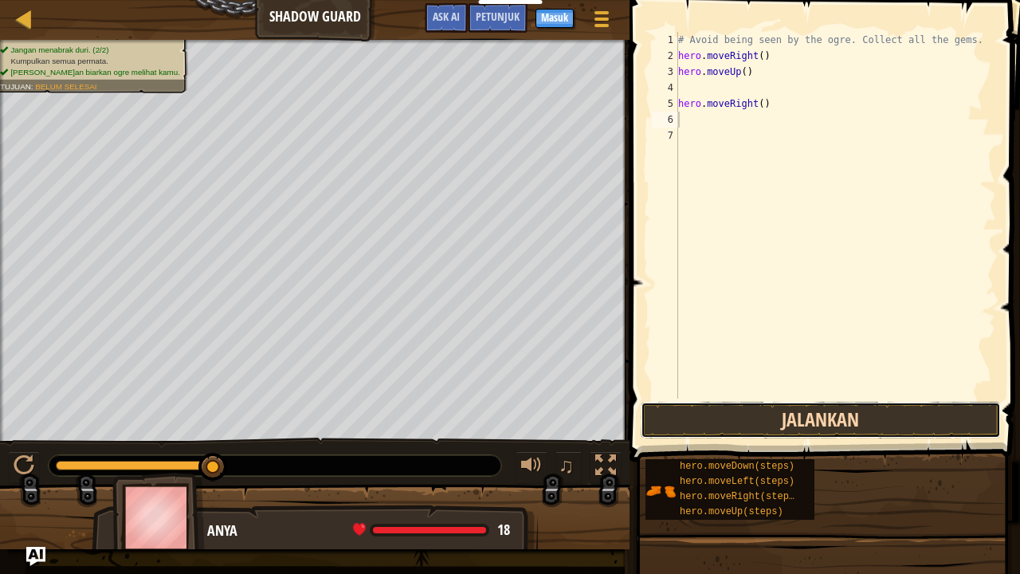
click at [770, 418] on button "Jalankan" at bounding box center [821, 420] width 360 height 37
